Goal: Task Accomplishment & Management: Use online tool/utility

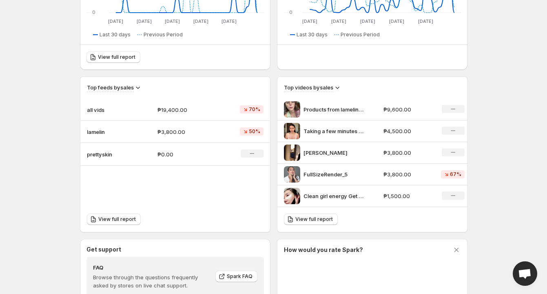
scroll to position [200, 0]
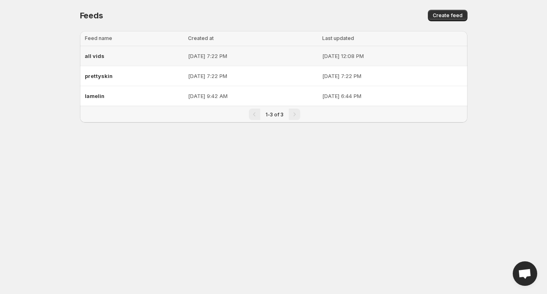
click at [108, 58] on div "all vids" at bounding box center [134, 56] width 98 height 15
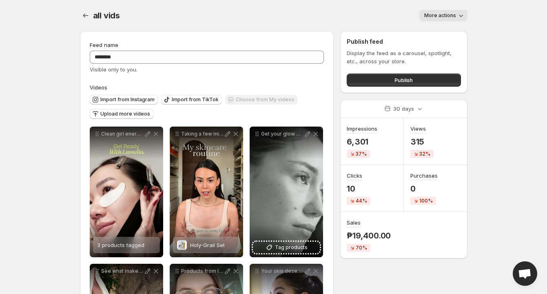
click at [466, 22] on div "all vids. This page is ready all vids More actions More actions More actions" at bounding box center [274, 15] width 388 height 31
click at [457, 13] on icon "button" at bounding box center [461, 15] width 8 height 8
click at [482, 46] on body "**********" at bounding box center [273, 147] width 547 height 294
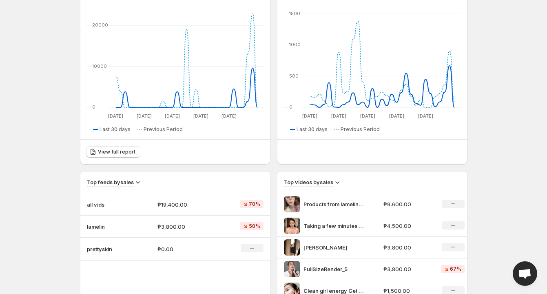
scroll to position [116, 0]
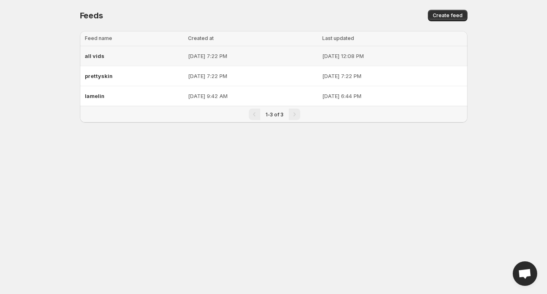
click at [99, 52] on div "all vids" at bounding box center [134, 56] width 98 height 15
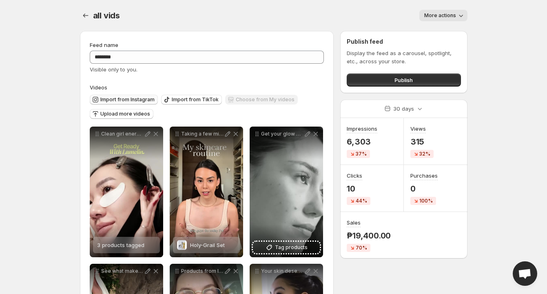
click at [126, 97] on span "Import from Instagram" at bounding box center [127, 99] width 54 height 7
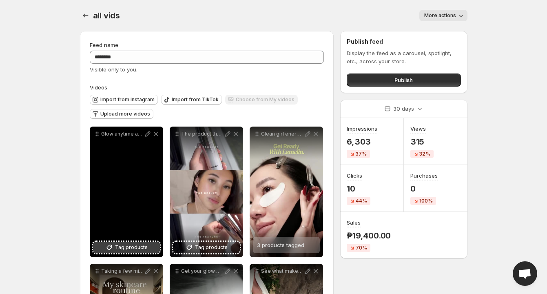
click at [130, 250] on span "Tag products" at bounding box center [131, 247] width 33 height 8
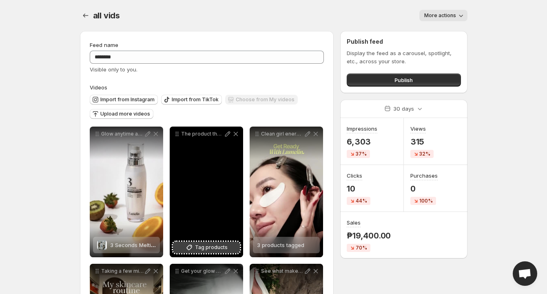
click at [220, 249] on span "Tag products" at bounding box center [211, 247] width 33 height 8
